Goal: Navigation & Orientation: Find specific page/section

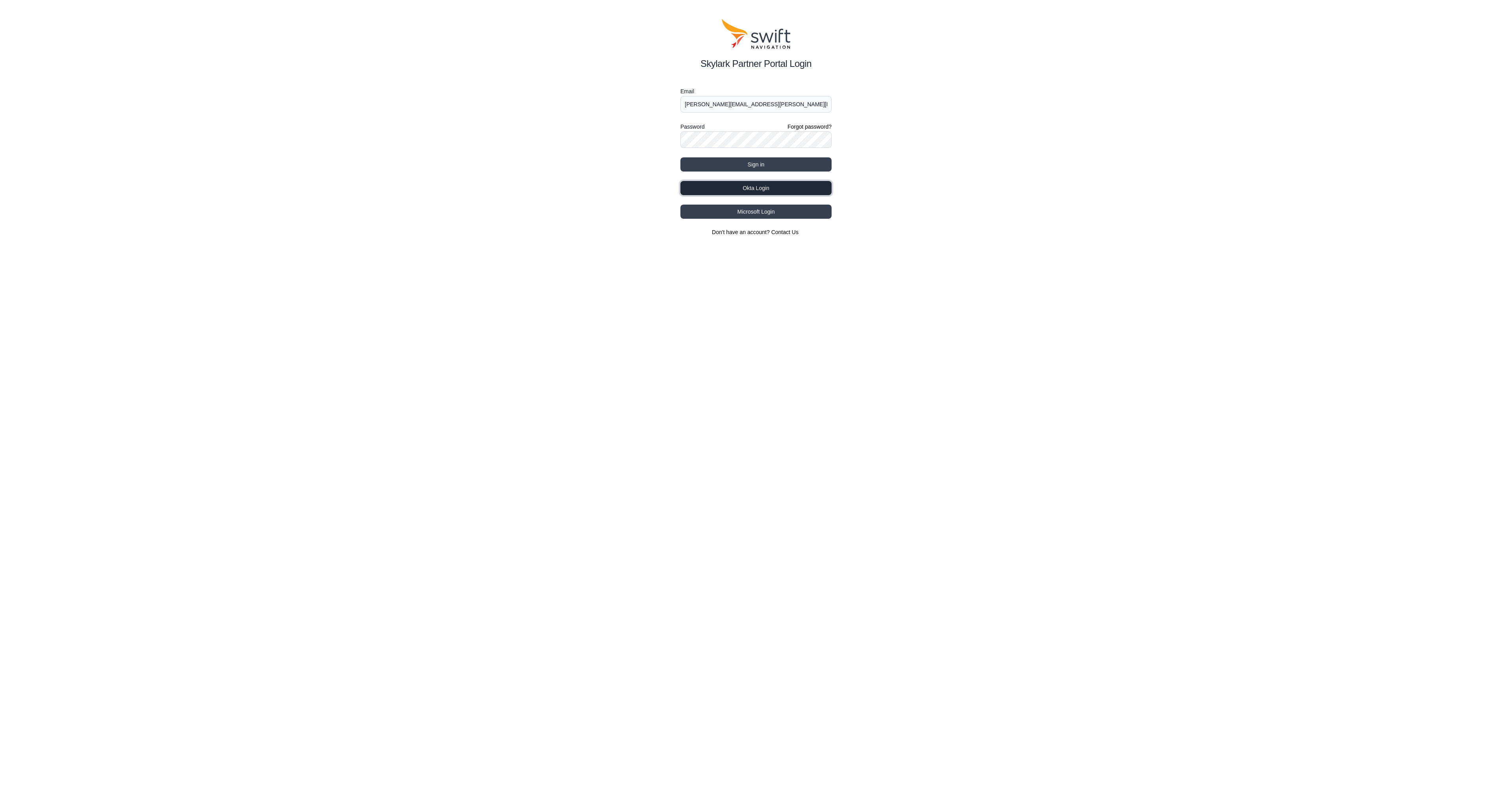
click at [776, 188] on button "Okta Login" at bounding box center [756, 188] width 151 height 14
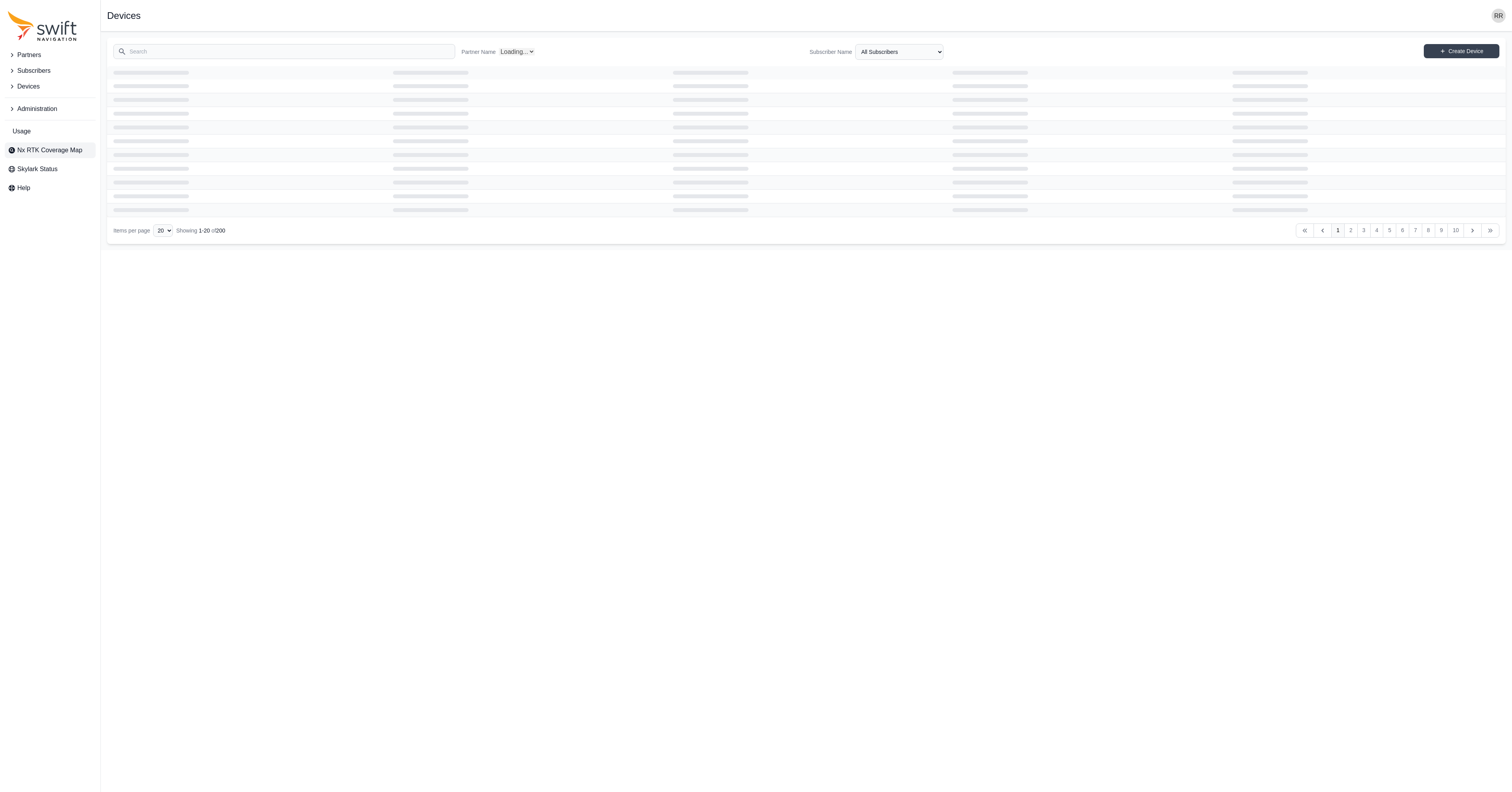
select select "Partner Name"
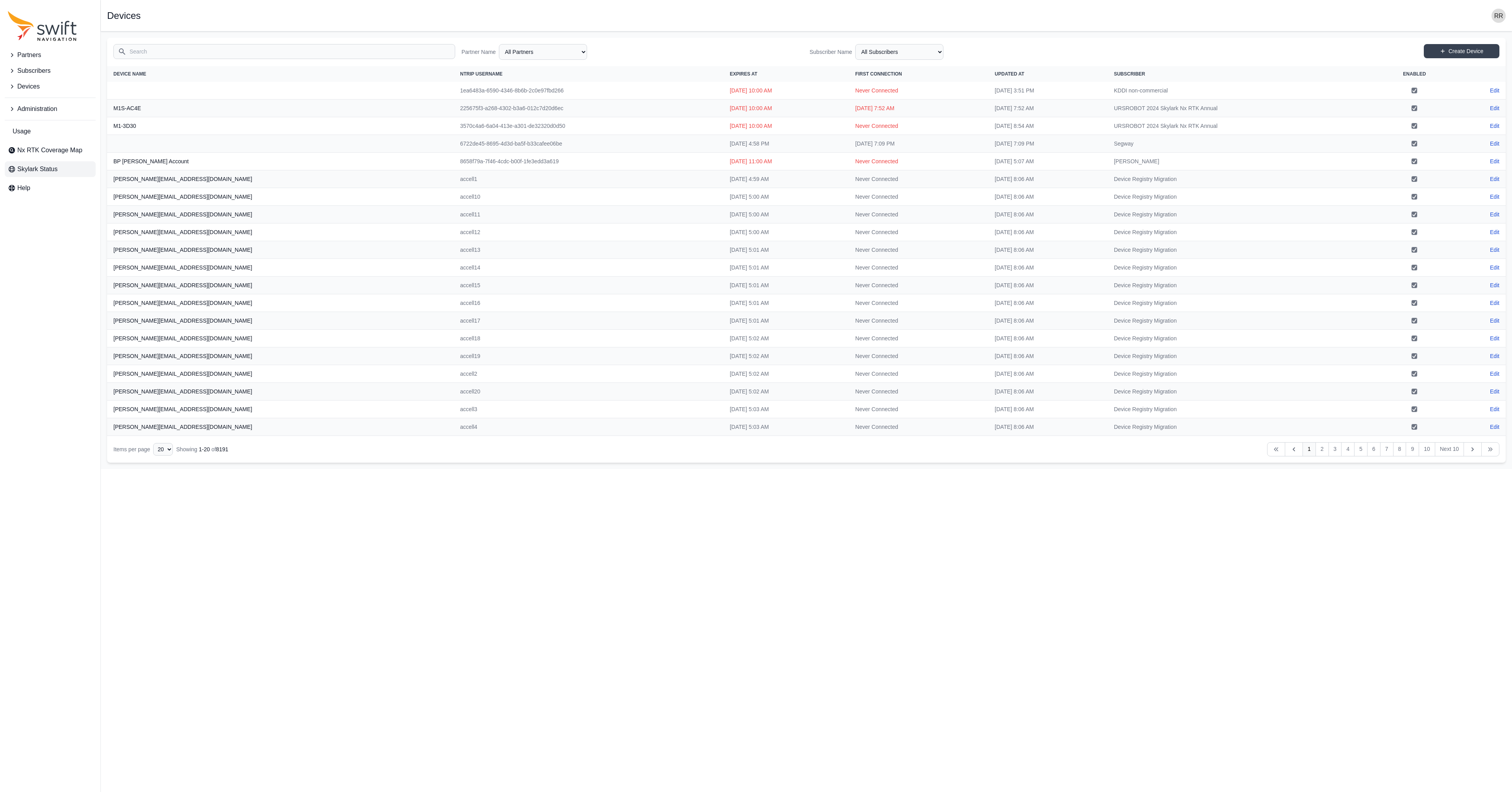
click at [38, 167] on span "Skylark Status" at bounding box center [38, 169] width 40 height 9
click at [29, 191] on span "Help" at bounding box center [24, 188] width 13 height 9
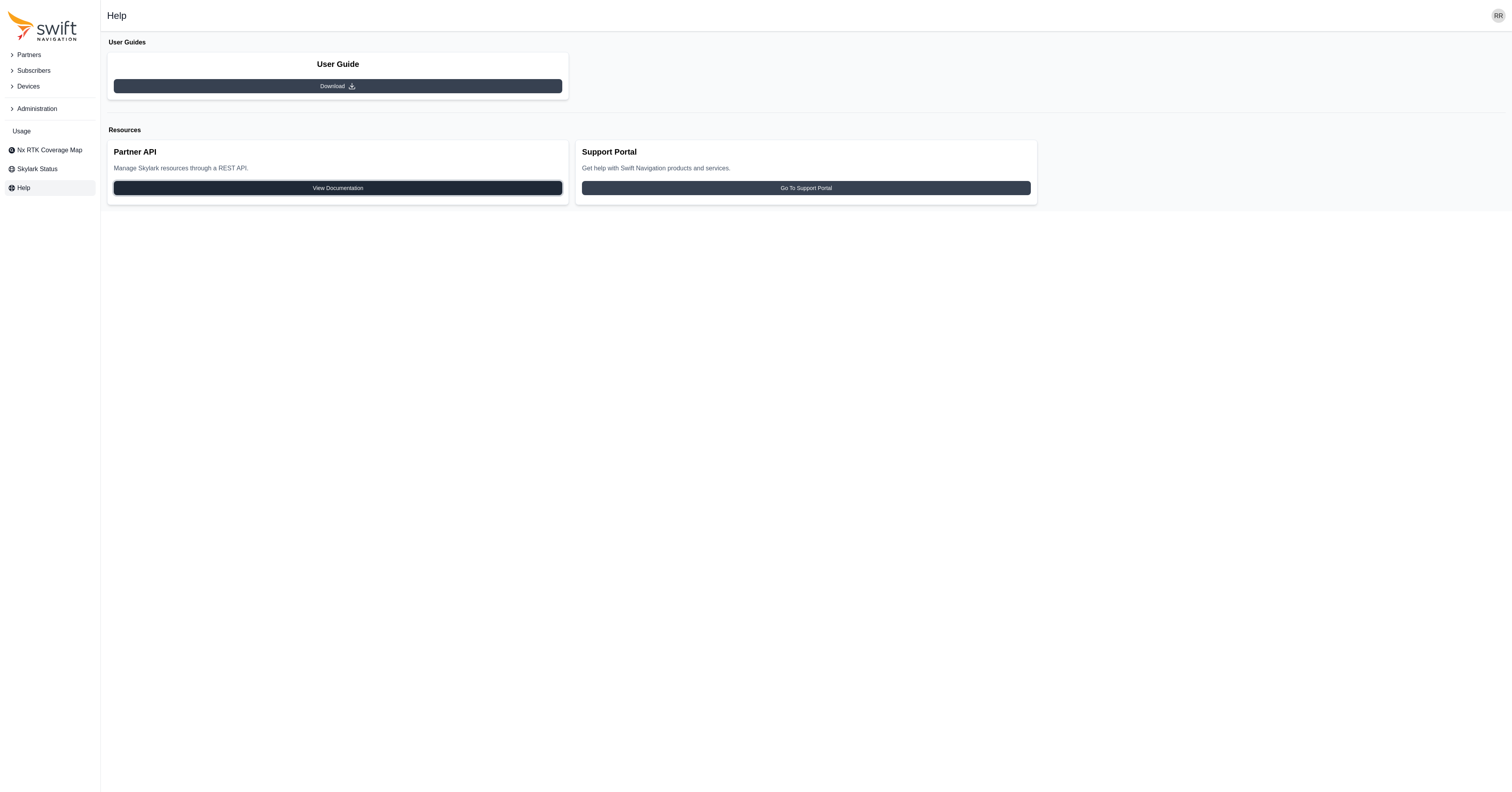
click at [338, 191] on span "View Documentation" at bounding box center [338, 188] width 50 height 8
click at [197, 211] on html "Partners Subscribers Devices Administration Usage Nx RTK Coverage Map Skylark S…" at bounding box center [756, 106] width 1512 height 211
